Goal: Transaction & Acquisition: Purchase product/service

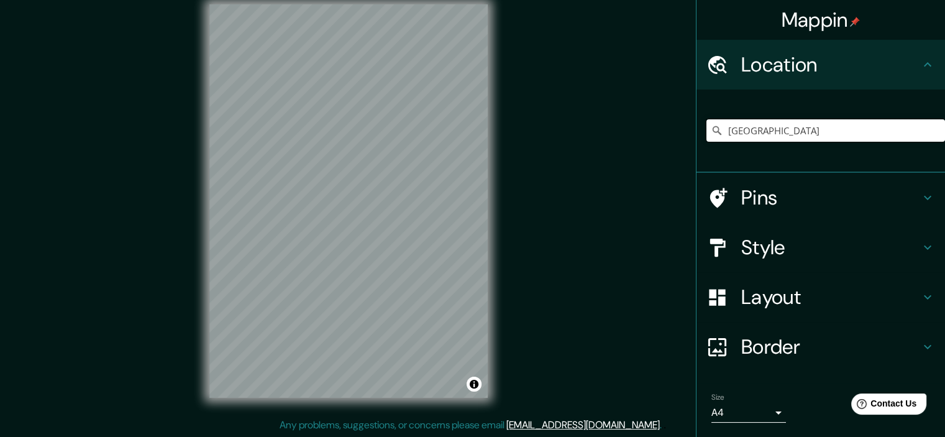
click at [776, 129] on input "Perú" at bounding box center [826, 130] width 239 height 22
click at [713, 126] on icon at bounding box center [717, 130] width 9 height 9
click at [583, 160] on div "Mappin Location Perú Pins Style Layout Border Choose a border. Hint : you can m…" at bounding box center [472, 210] width 945 height 453
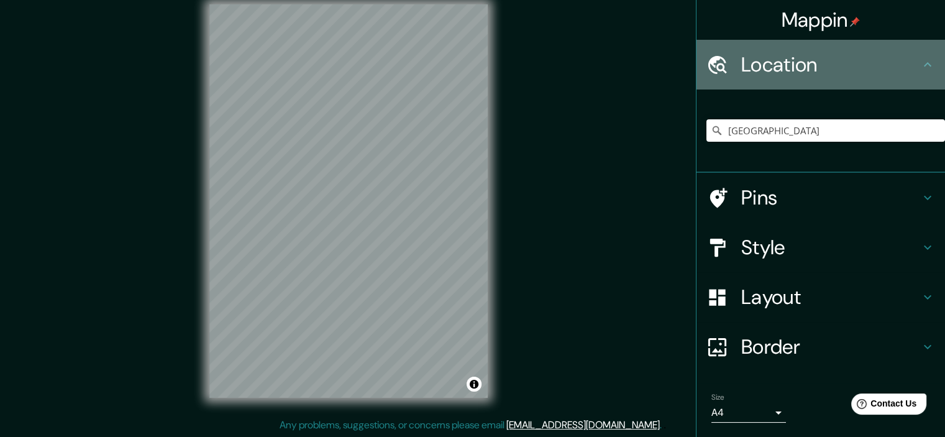
click at [884, 64] on h4 "Location" at bounding box center [830, 64] width 179 height 25
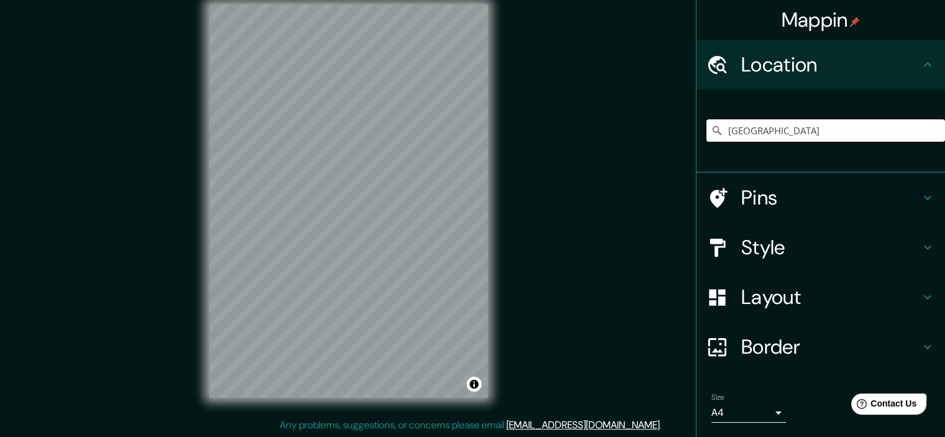
click at [854, 122] on input "Perú" at bounding box center [826, 130] width 239 height 22
drag, startPoint x: 793, startPoint y: 137, endPoint x: 682, endPoint y: 141, distance: 111.3
click at [682, 141] on div "Mappin Location Perú Pins Style Layout Border Choose a border. Hint : you can m…" at bounding box center [472, 210] width 945 height 453
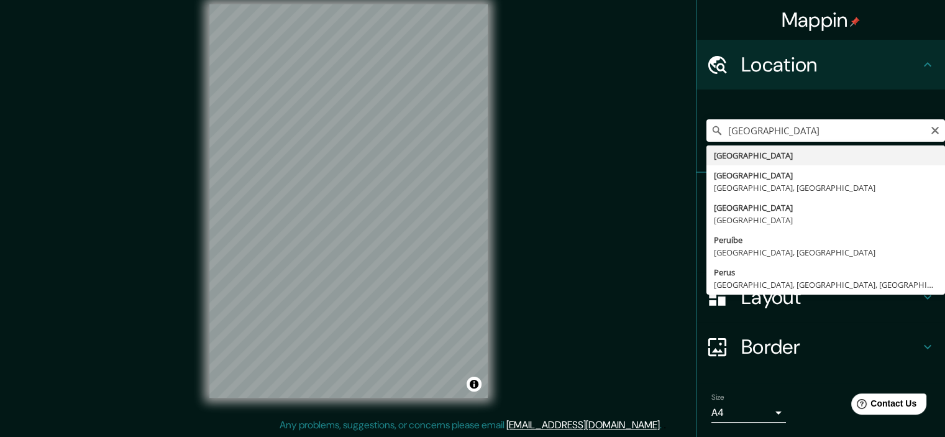
type input "Perú"
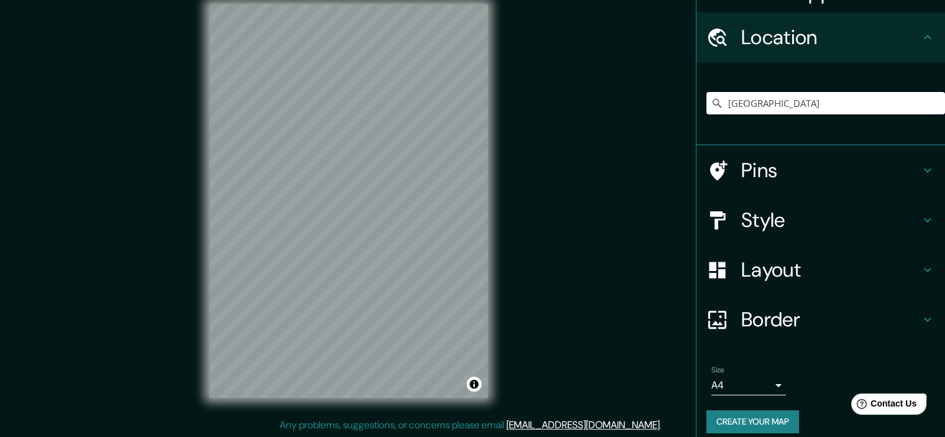
scroll to position [37, 0]
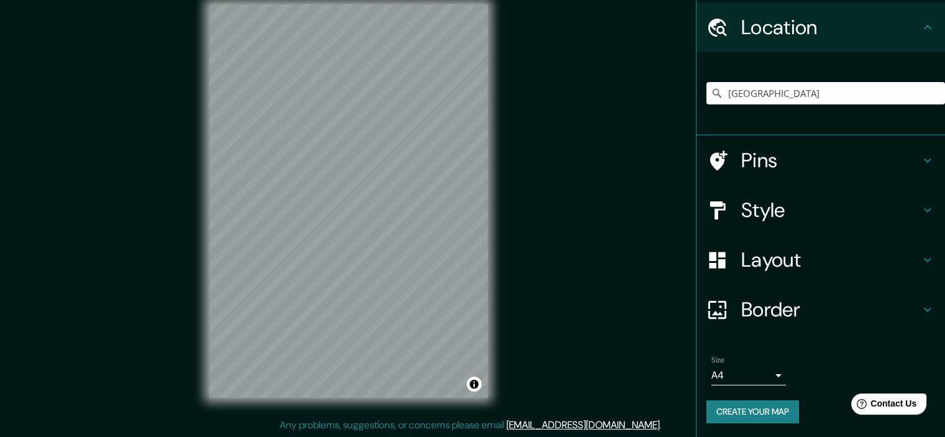
click at [744, 400] on button "Create your map" at bounding box center [753, 411] width 93 height 23
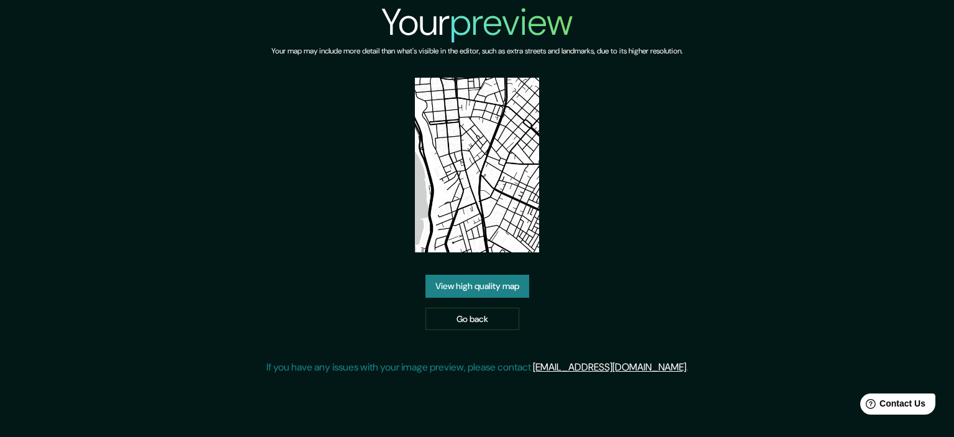
click at [492, 191] on img at bounding box center [477, 165] width 124 height 175
click at [472, 286] on link "View high quality map" at bounding box center [478, 286] width 104 height 23
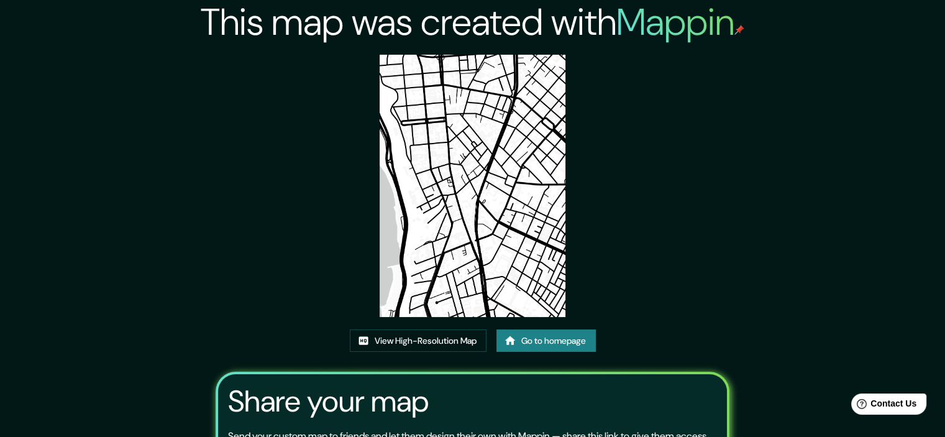
drag, startPoint x: 460, startPoint y: 126, endPoint x: 364, endPoint y: 158, distance: 101.0
click at [364, 158] on div "This map was created with Mappin View High-Resolution Map Go to homepage Share …" at bounding box center [473, 279] width 544 height 558
